Goal: Task Accomplishment & Management: Manage account settings

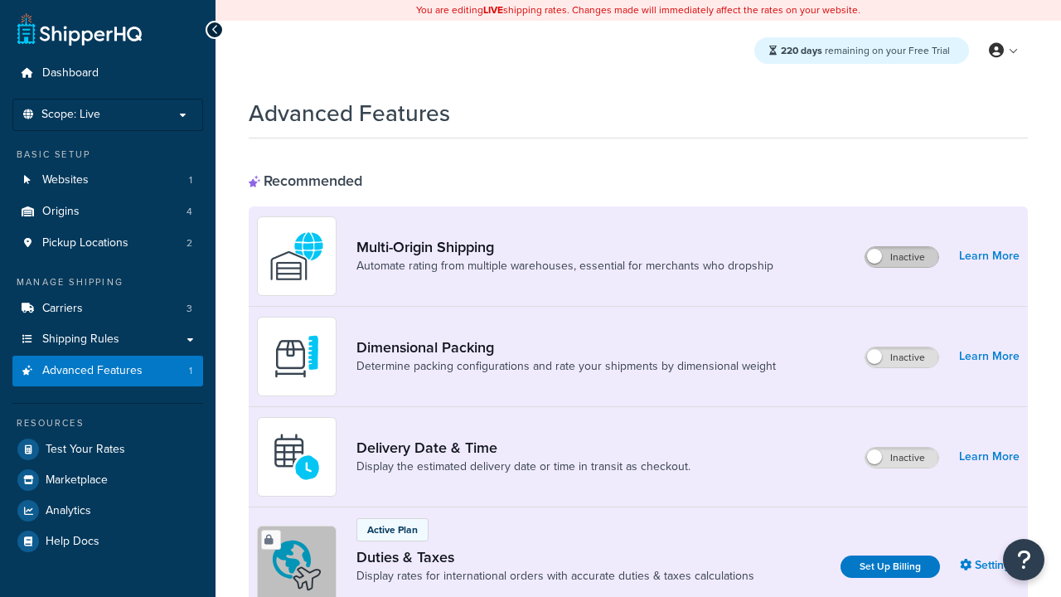
click at [902, 257] on label "Inactive" at bounding box center [901, 257] width 73 height 20
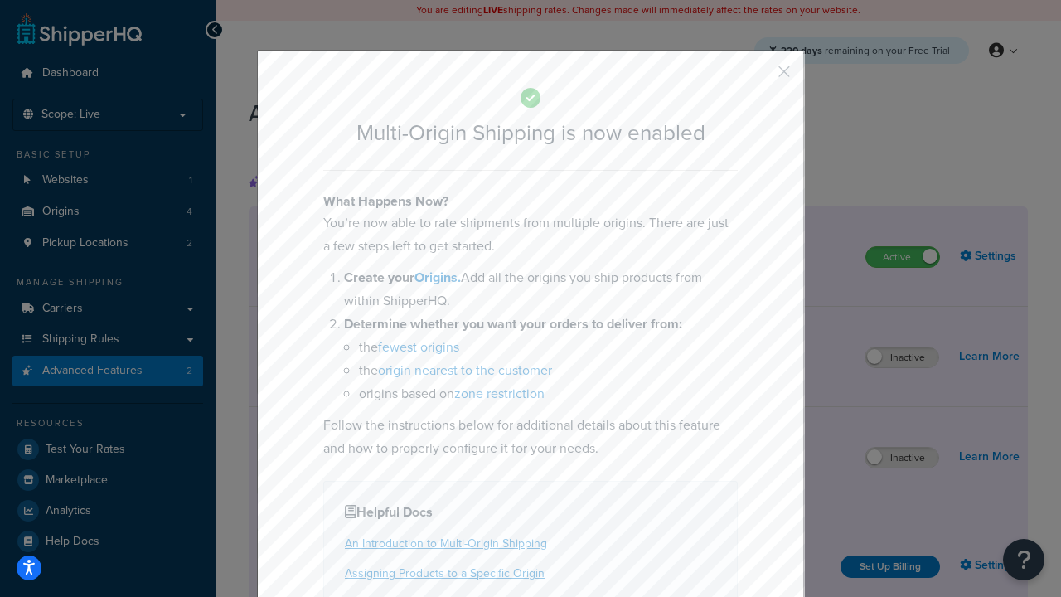
click at [759, 75] on button "button" at bounding box center [759, 77] width 4 height 4
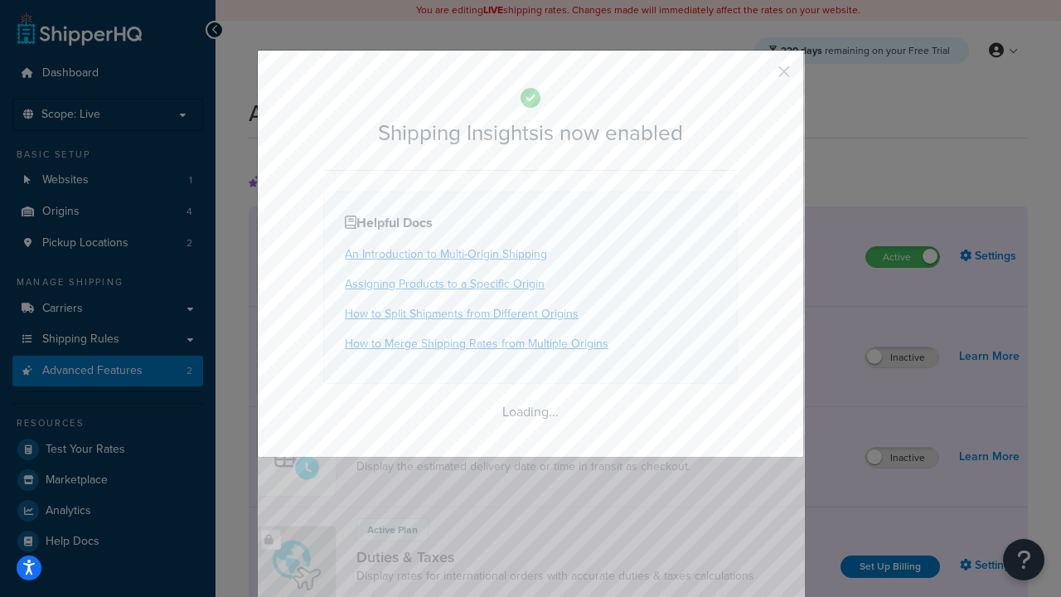
scroll to position [1038, 0]
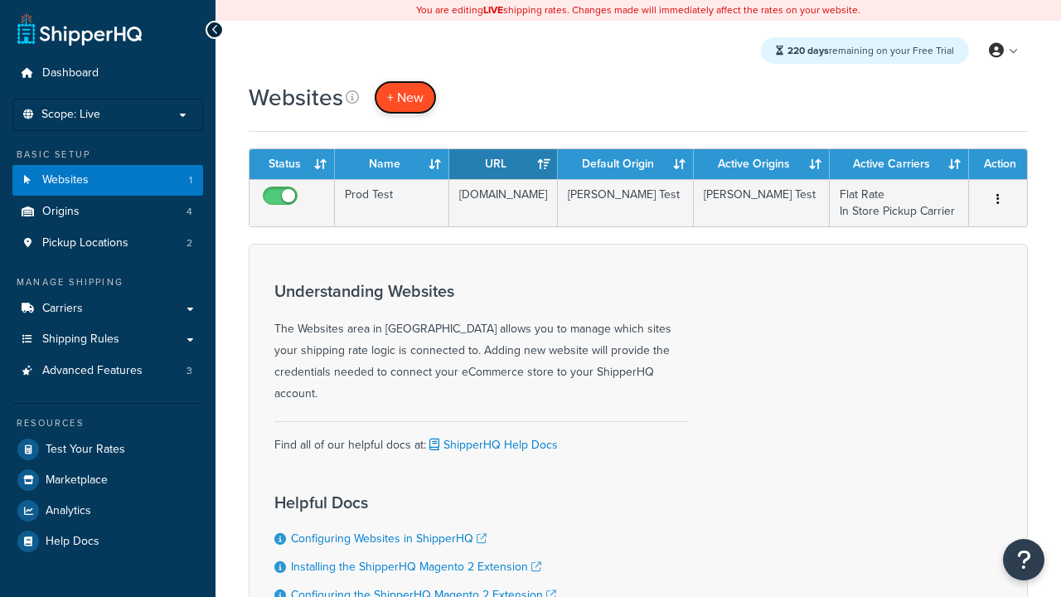
click at [405, 97] on span "+ New" at bounding box center [405, 97] width 36 height 19
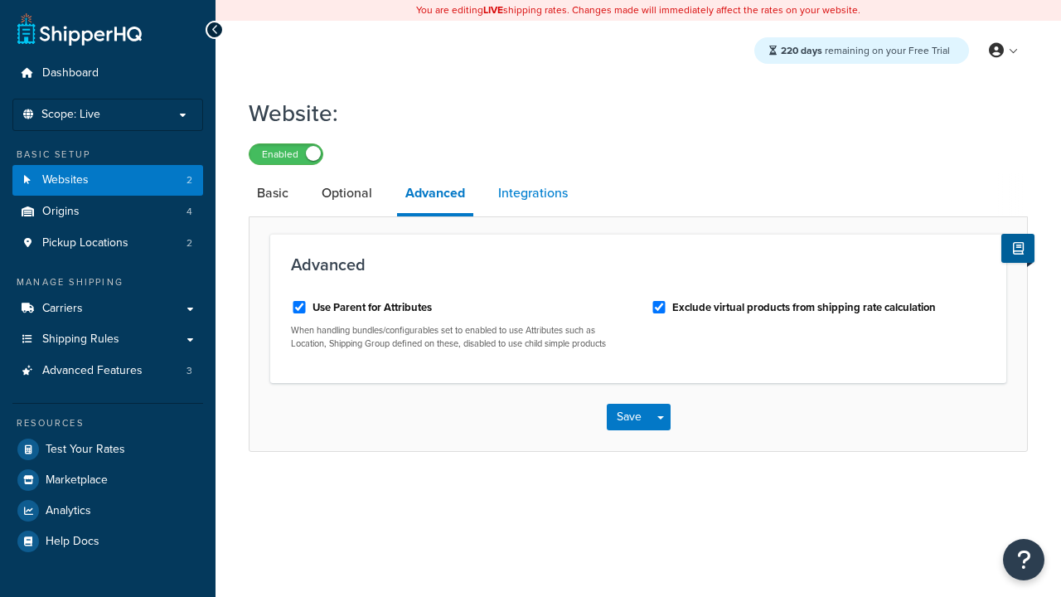
click at [533, 194] on link "Integrations" at bounding box center [533, 193] width 86 height 40
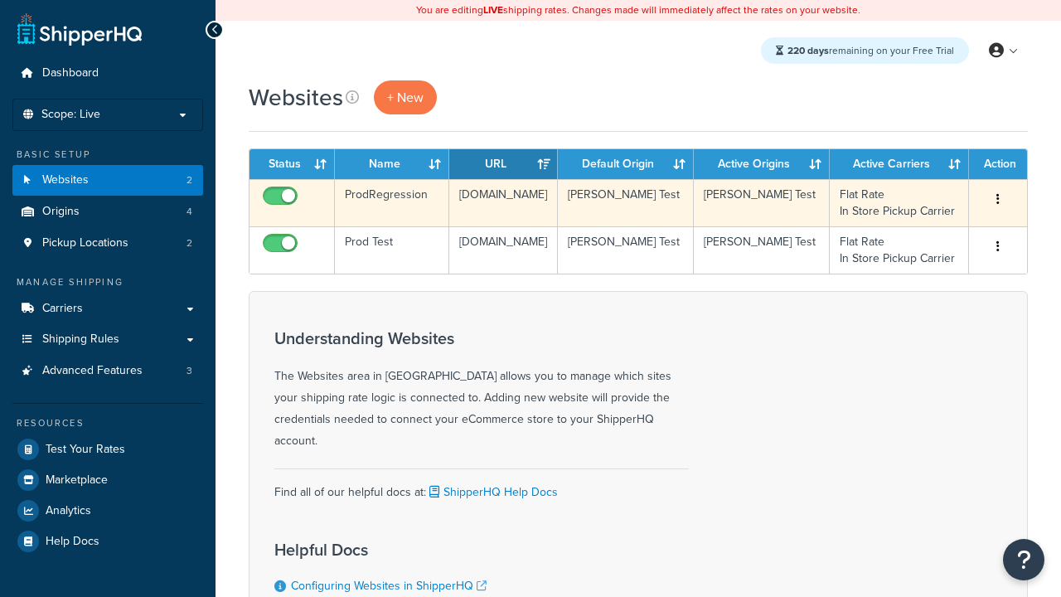
click at [998, 200] on icon "button" at bounding box center [997, 199] width 3 height 12
click at [0, 0] on link "Edit" at bounding box center [0, 0] width 0 height 0
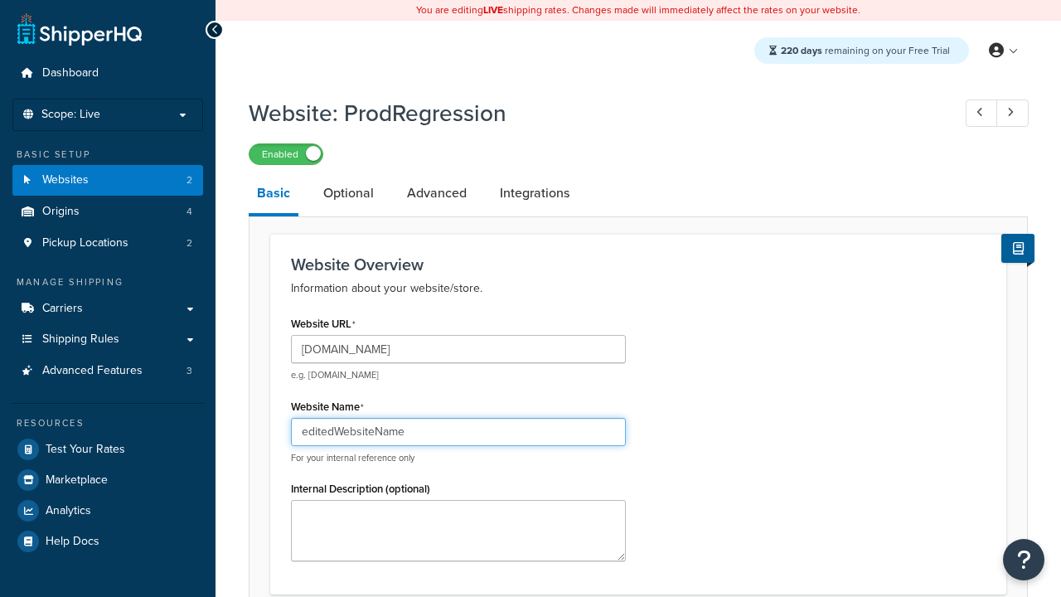
type input "editedWebsiteName"
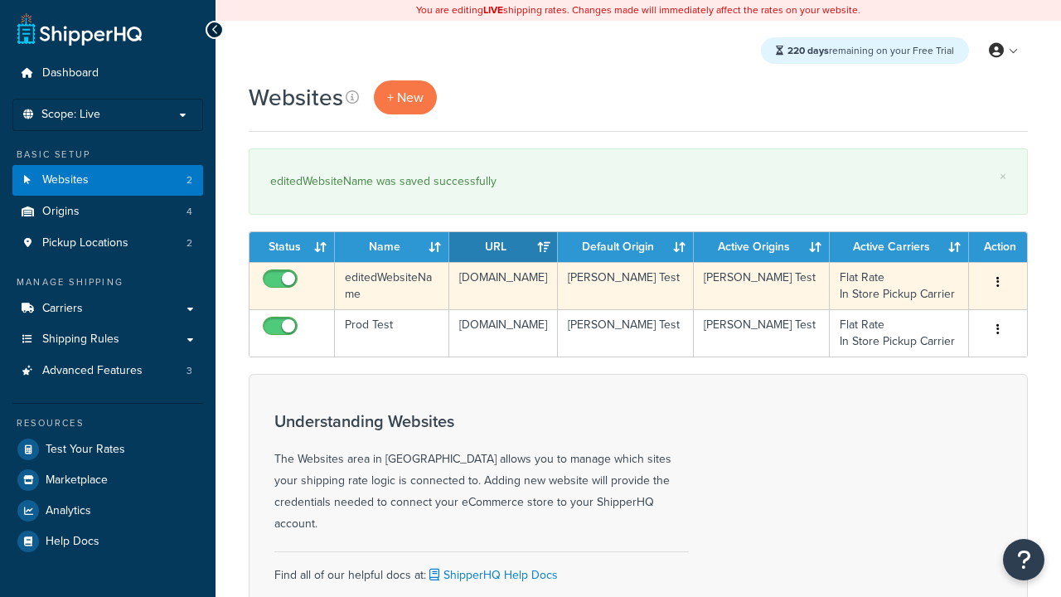
click at [998, 283] on icon "button" at bounding box center [997, 282] width 3 height 12
click at [0, 0] on link "Duplicate" at bounding box center [0, 0] width 0 height 0
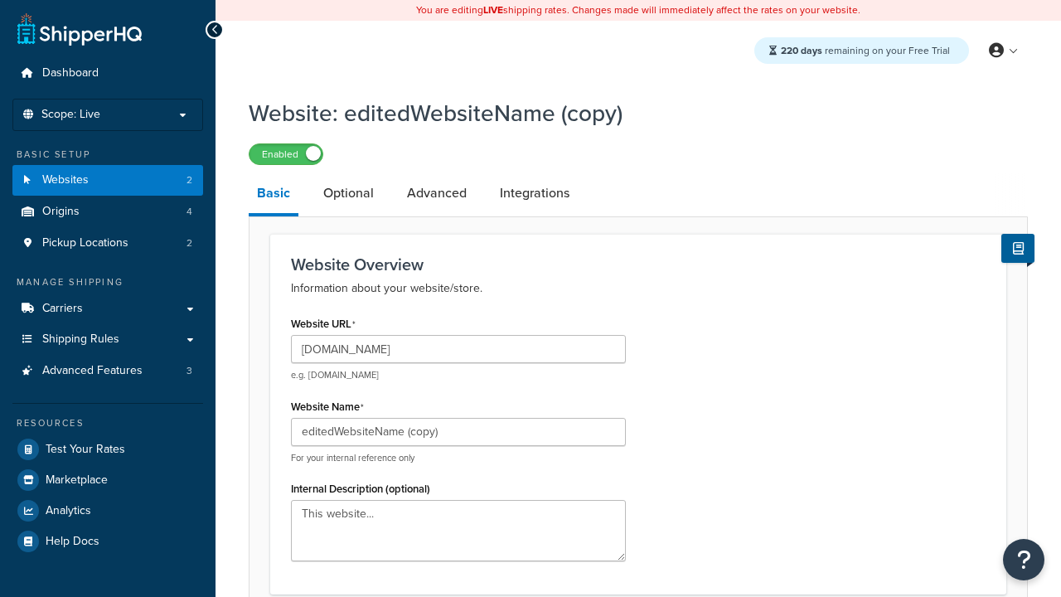
type input "[DOMAIN_NAME]"
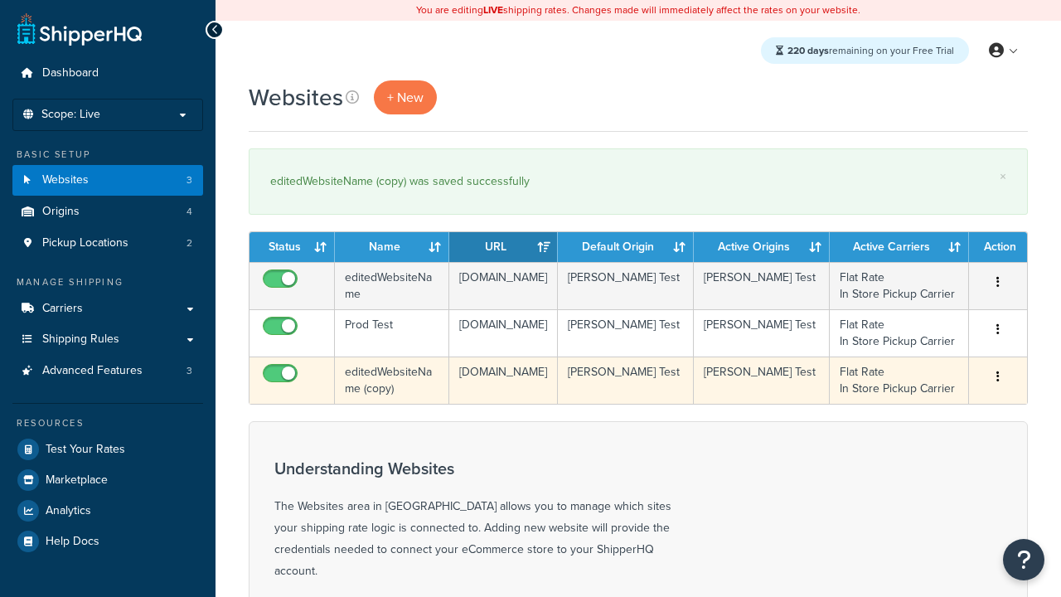
click at [998, 377] on icon "button" at bounding box center [997, 376] width 3 height 12
click at [0, 0] on link "Delete" at bounding box center [0, 0] width 0 height 0
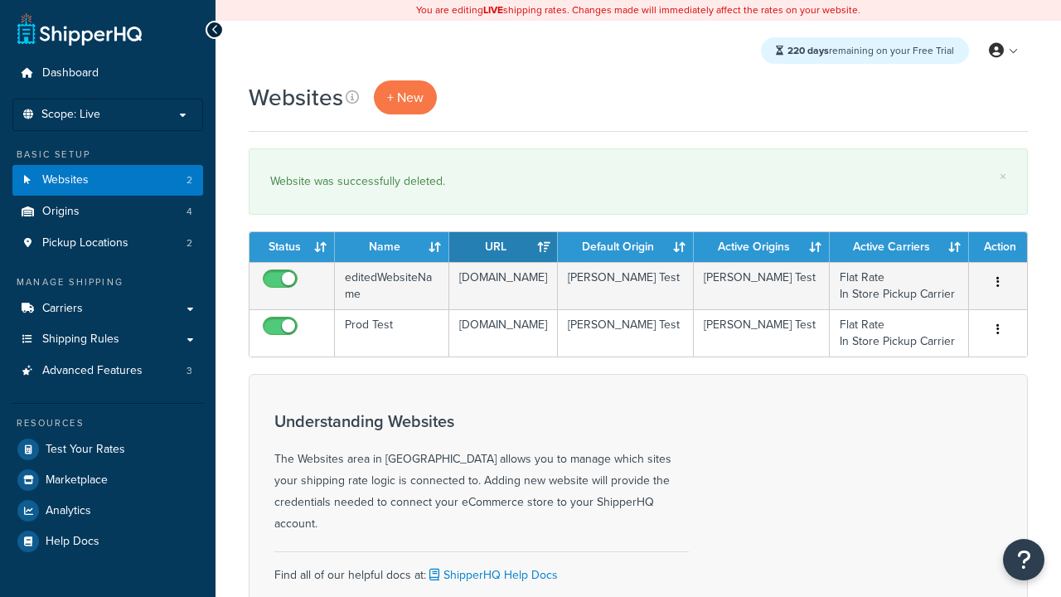
click at [292, 247] on th "Status" at bounding box center [291, 247] width 85 height 30
click at [392, 247] on th "Name" at bounding box center [392, 247] width 114 height 30
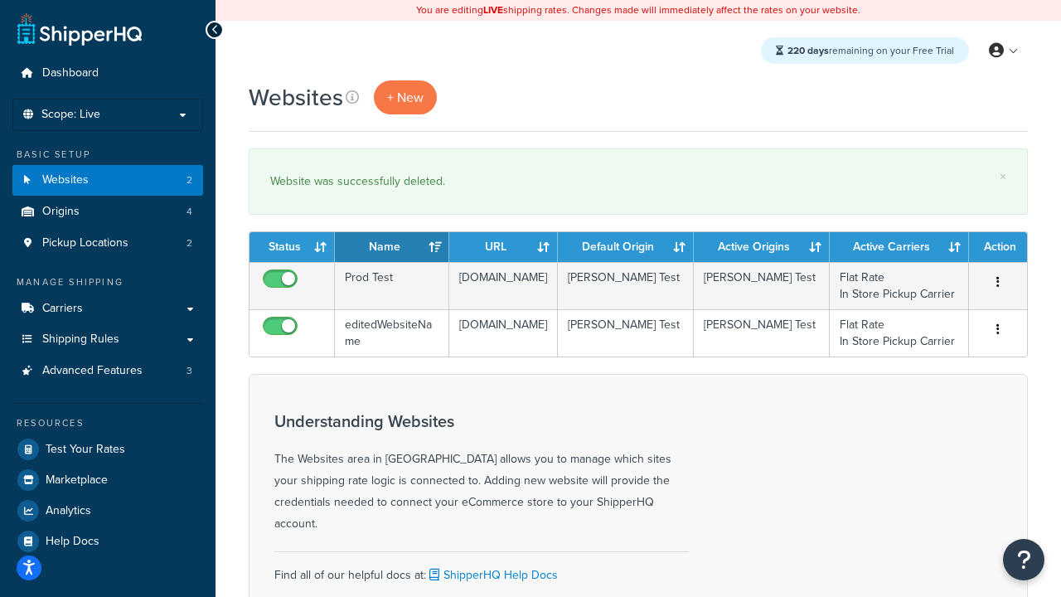
click at [503, 247] on th "URL" at bounding box center [503, 247] width 109 height 30
click at [626, 247] on th "Default Origin" at bounding box center [626, 247] width 136 height 30
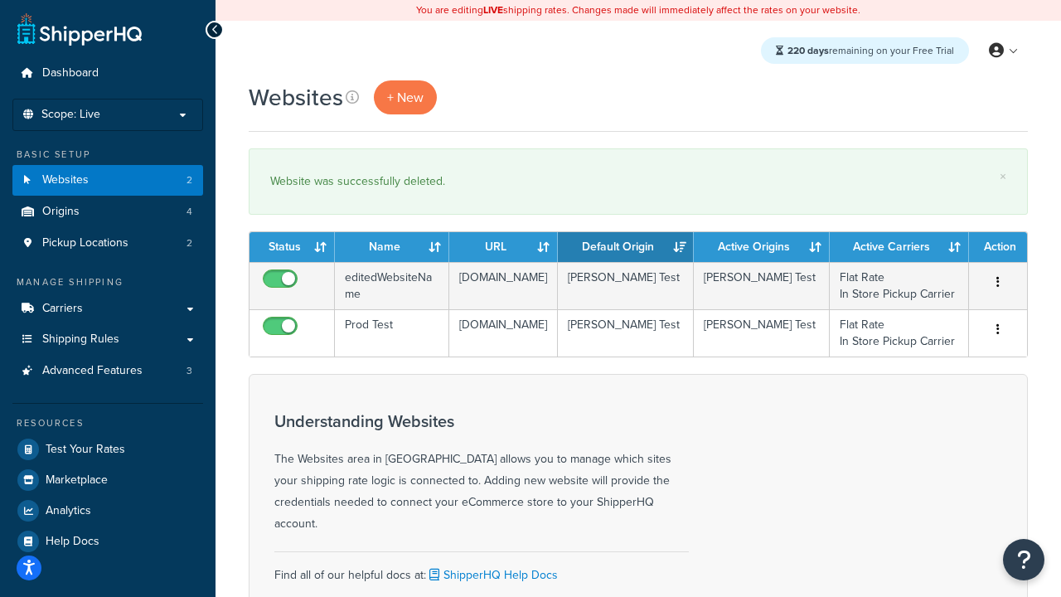
click at [626, 247] on th "Default Origin" at bounding box center [626, 247] width 136 height 30
click at [762, 247] on th "Active Origins" at bounding box center [762, 247] width 136 height 30
click at [899, 247] on th "Active Carriers" at bounding box center [898, 247] width 139 height 30
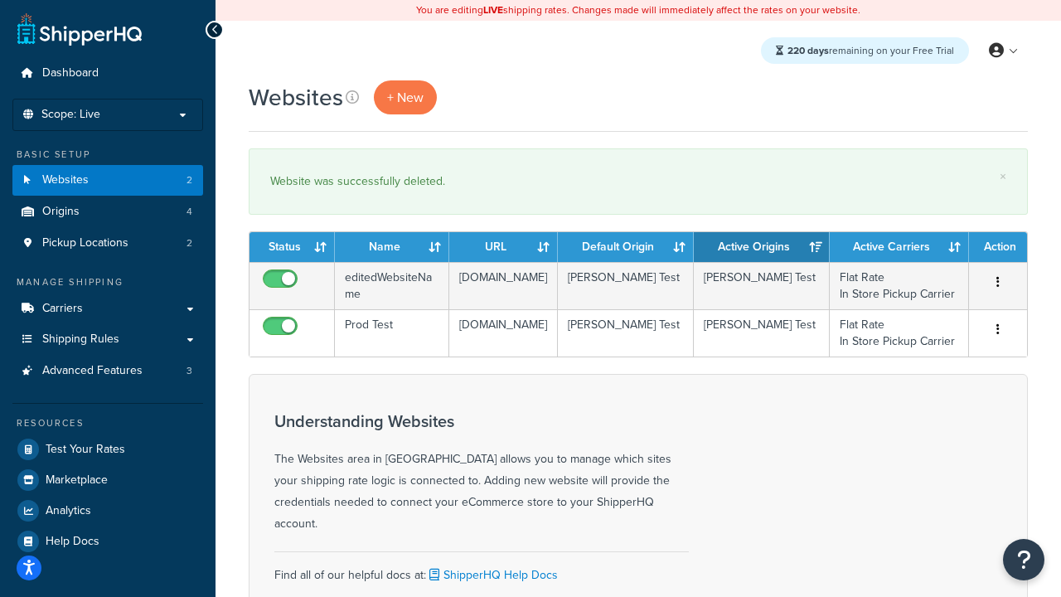
click at [998, 247] on th "Action" at bounding box center [998, 247] width 58 height 30
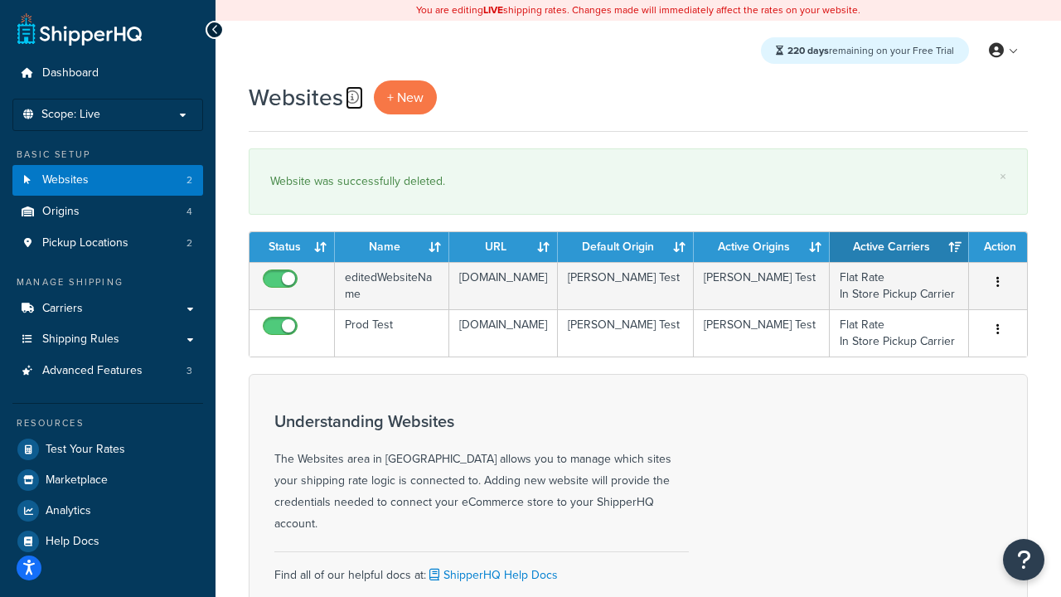
click at [352, 97] on icon at bounding box center [352, 96] width 13 height 13
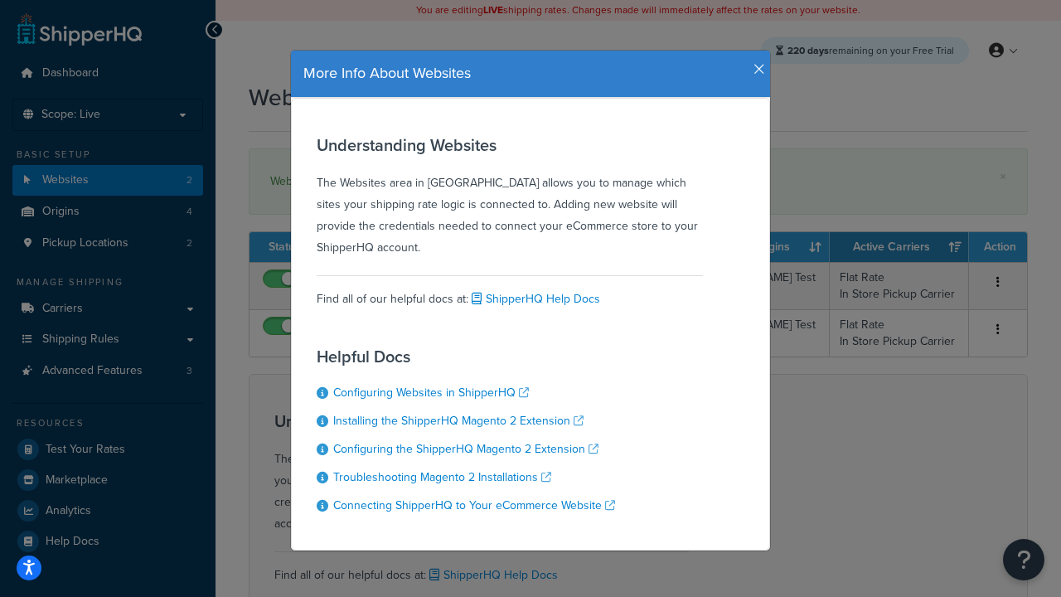
click at [755, 63] on icon "button" at bounding box center [759, 69] width 12 height 15
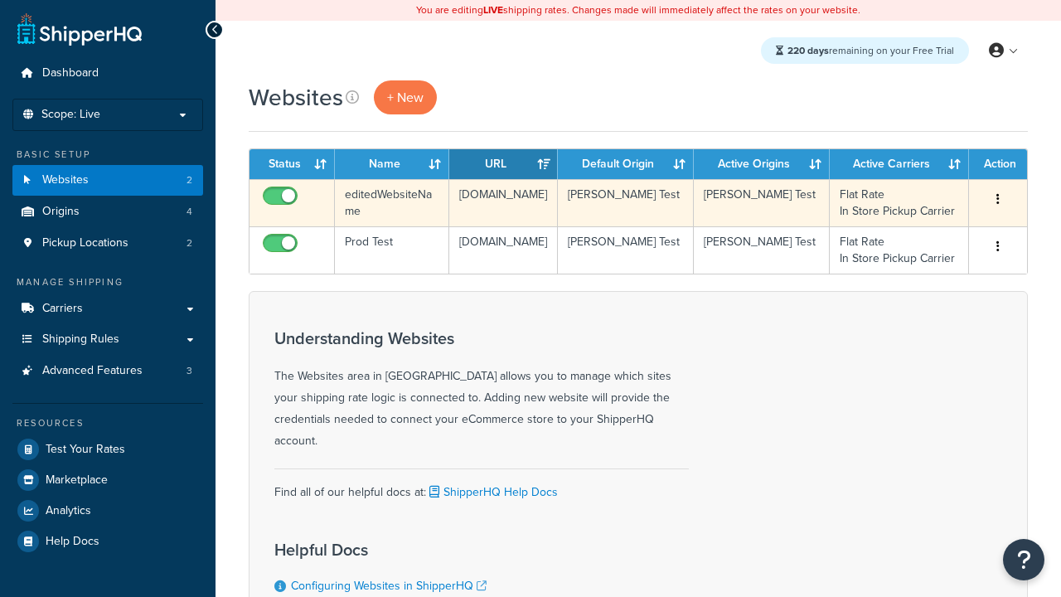
click at [998, 200] on icon "button" at bounding box center [997, 199] width 3 height 12
click at [0, 0] on link "Delete" at bounding box center [0, 0] width 0 height 0
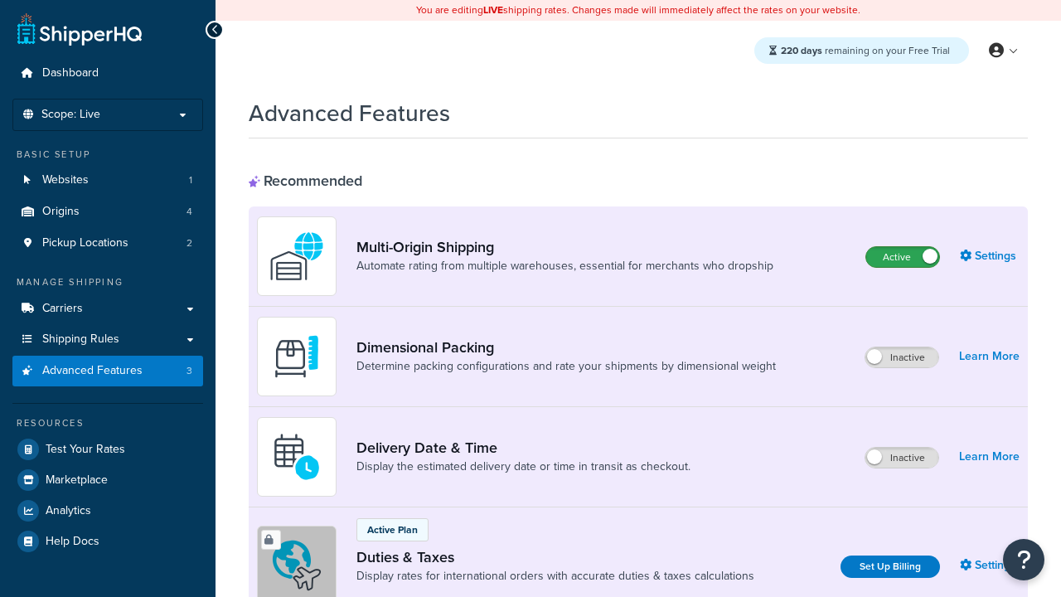
click at [902, 257] on label "Active" at bounding box center [902, 257] width 73 height 20
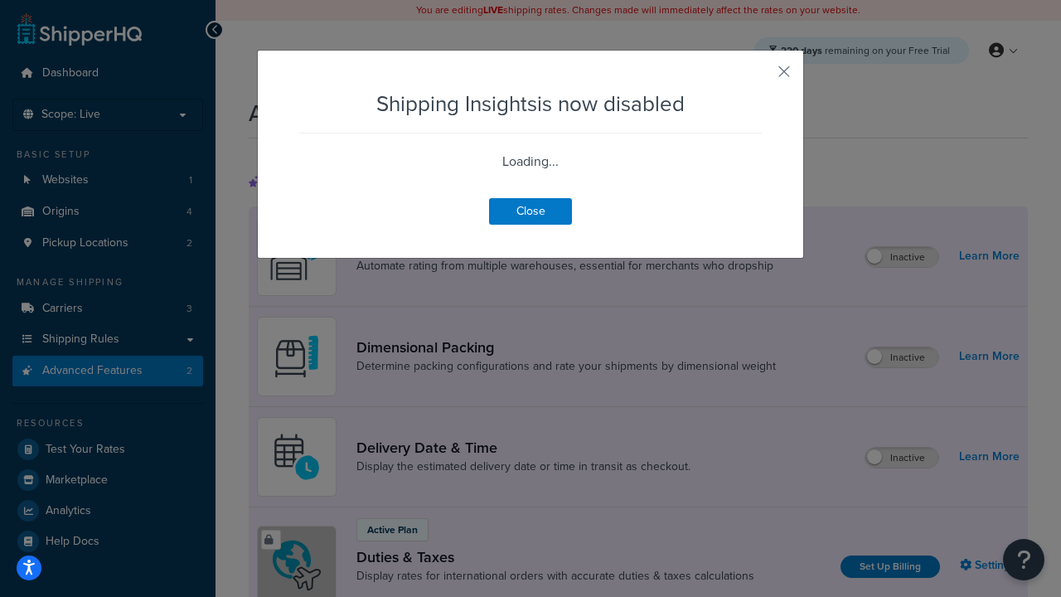
scroll to position [1038, 0]
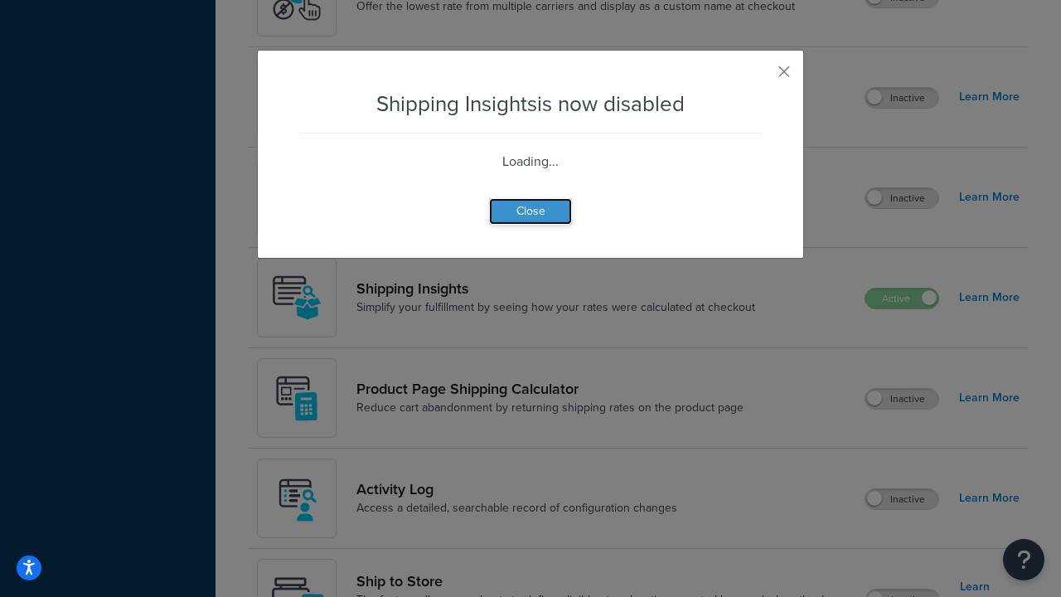
click at [530, 225] on button "Close" at bounding box center [530, 211] width 83 height 27
